Goal: Information Seeking & Learning: Learn about a topic

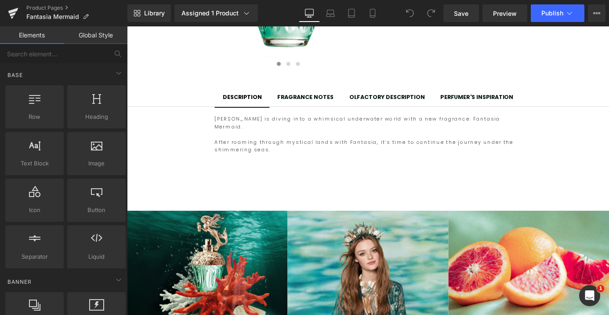
scroll to position [308, 0]
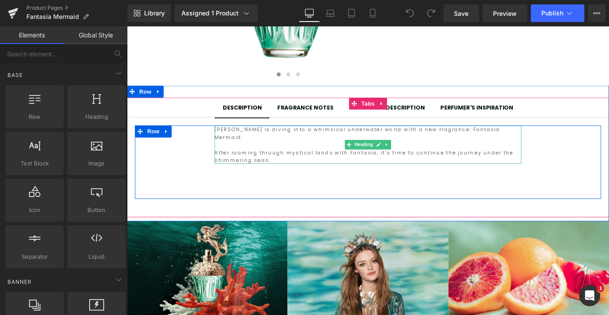
click at [261, 161] on h2 "After roaming through mystical lands with Fantasia, it’s time to continue the j…" at bounding box center [393, 169] width 338 height 17
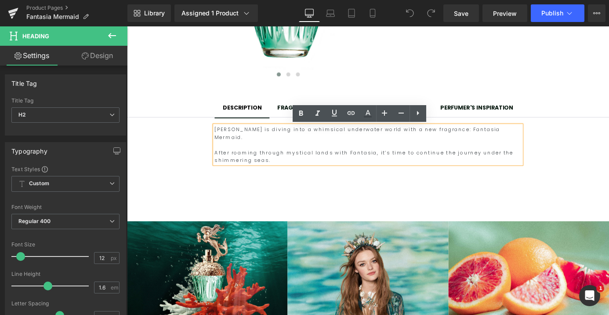
drag, startPoint x: 280, startPoint y: 165, endPoint x: 221, endPoint y: 142, distance: 63.6
click at [224, 142] on div "[PERSON_NAME] is diving into a whimsical underwater world with a new fragrance:…" at bounding box center [393, 157] width 338 height 42
copy div "[PERSON_NAME] is diving into a whimsical underwater world with a new fragrance:…"
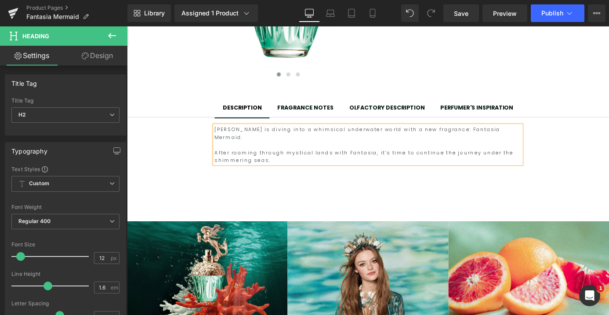
copy div "[PERSON_NAME] is diving into a whimsical underwater world with a new fragrance:…"
drag, startPoint x: 323, startPoint y: 114, endPoint x: 338, endPoint y: 118, distance: 16.0
click at [323, 114] on div "FRAGRANCE NOTES" at bounding box center [324, 116] width 62 height 10
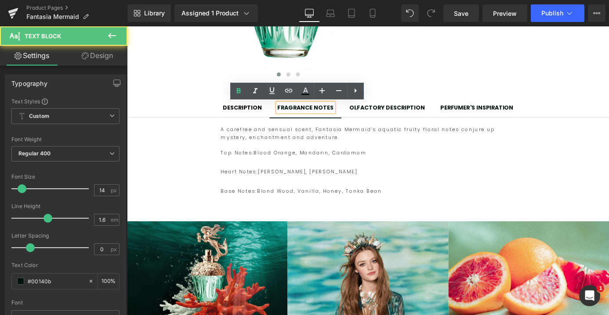
drag, startPoint x: 334, startPoint y: 177, endPoint x: 356, endPoint y: 202, distance: 33.6
click at [334, 178] on div at bounding box center [392, 176] width 325 height 13
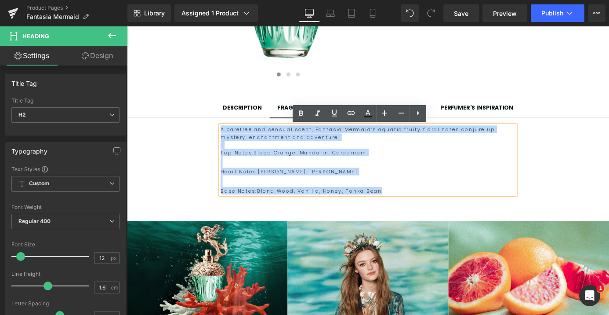
drag, startPoint x: 399, startPoint y: 208, endPoint x: 218, endPoint y: 130, distance: 197.6
click at [218, 130] on div "A carefree and sensual scent, Fantasia Mermaid’s aquatic fruity floral notes co…" at bounding box center [393, 174] width 532 height 94
copy div "A carefree and sensual scent, Fantasia Mermaid’s aquatic fruity floral notes co…"
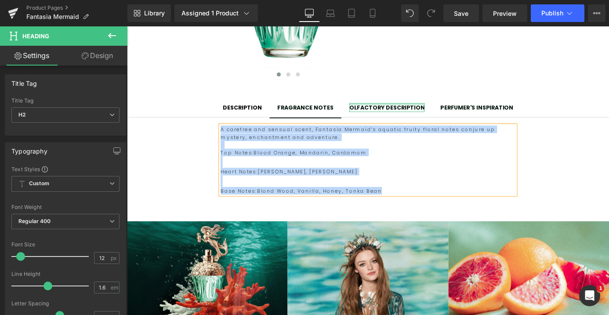
click at [384, 113] on div "DESCRIPTION Text Block FRAGRANCE NOTES Text Block OLFACTORY DESCRIPTION Text Bl…" at bounding box center [393, 171] width 532 height 132
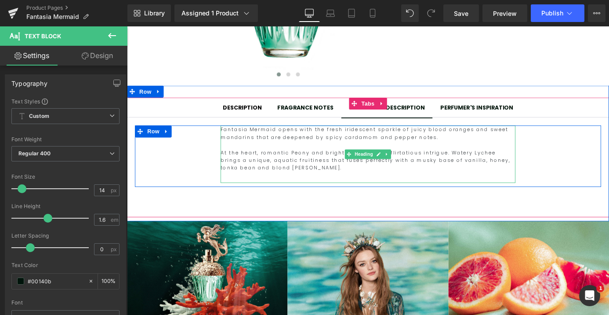
click at [278, 164] on span "At the heart, romantic Peony and bright florals create flirtatious intrigue. Wa…" at bounding box center [390, 174] width 320 height 24
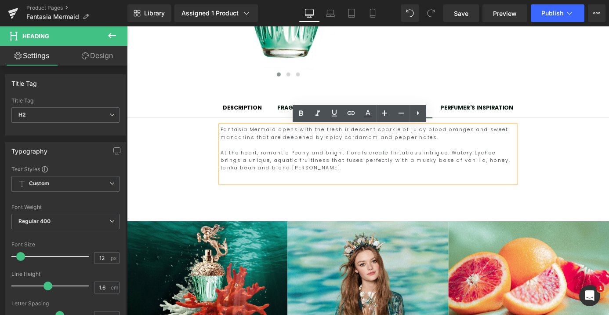
click at [274, 185] on h2 "At the heart, romantic Peony and bright florals create flirtatious intrigue. Wa…" at bounding box center [392, 173] width 325 height 25
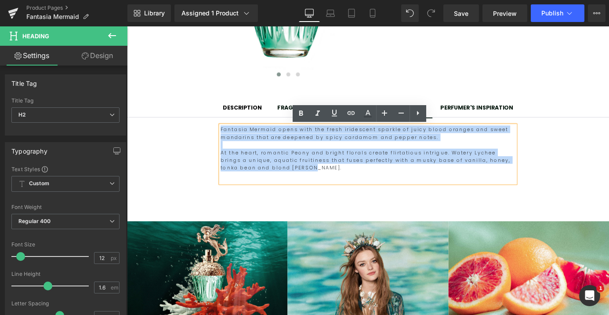
drag, startPoint x: 276, startPoint y: 184, endPoint x: 218, endPoint y: 138, distance: 74.2
click at [218, 138] on div "Fantasia Mermaid opens with the fresh iridescent sparkle of juicy blood oranges…" at bounding box center [393, 170] width 514 height 68
copy div "Fantasia Mermaid opens with the fresh iridescent sparkle of juicy blood oranges…"
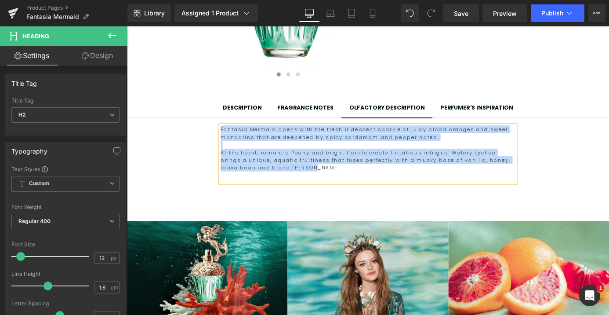
copy div "Fantasia Mermaid opens with the fresh iridescent sparkle of juicy blood oranges…"
click at [486, 116] on div "PERFUMER'S INSPIRATION" at bounding box center [513, 116] width 80 height 10
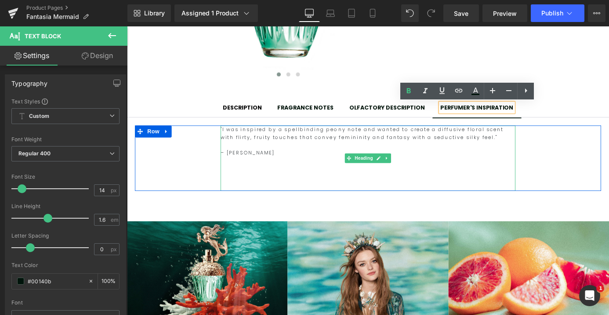
click at [294, 156] on h2 at bounding box center [392, 157] width 325 height 8
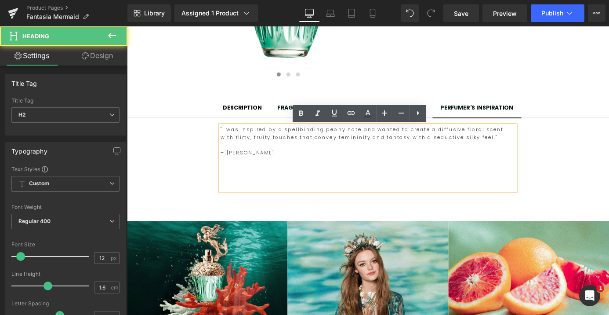
click at [307, 167] on h2 "– [PERSON_NAME]" at bounding box center [392, 165] width 325 height 8
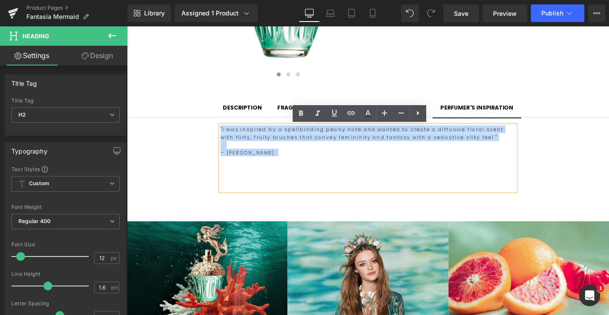
drag, startPoint x: 312, startPoint y: 166, endPoint x: 212, endPoint y: 138, distance: 104.1
click at [212, 138] on div ""I was inspired by a spellbinding peony note and wanted to create a diffusive f…" at bounding box center [393, 172] width 514 height 72
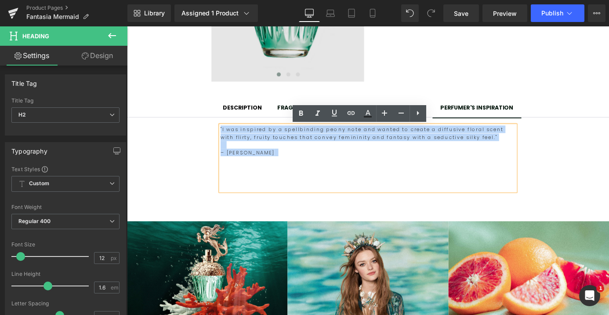
copy div ""I was inspired by a spellbinding peony note and wanted to create a diffusive f…"
